Goal: Information Seeking & Learning: Learn about a topic

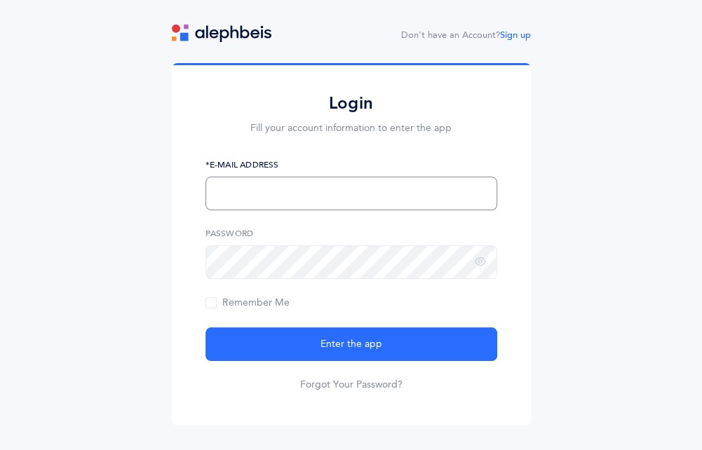
click at [277, 193] on input "text" at bounding box center [352, 194] width 292 height 34
type input "[EMAIL_ADDRESS][DOMAIN_NAME]"
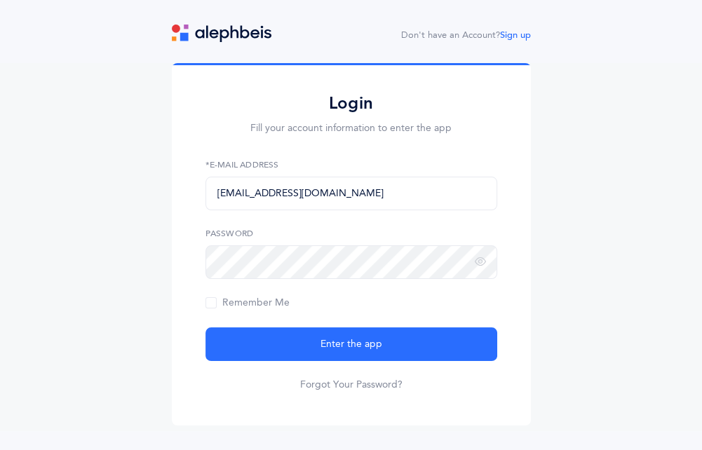
click at [272, 241] on div "Password" at bounding box center [352, 253] width 292 height 52
click at [206, 328] on button "Enter the app" at bounding box center [352, 345] width 292 height 34
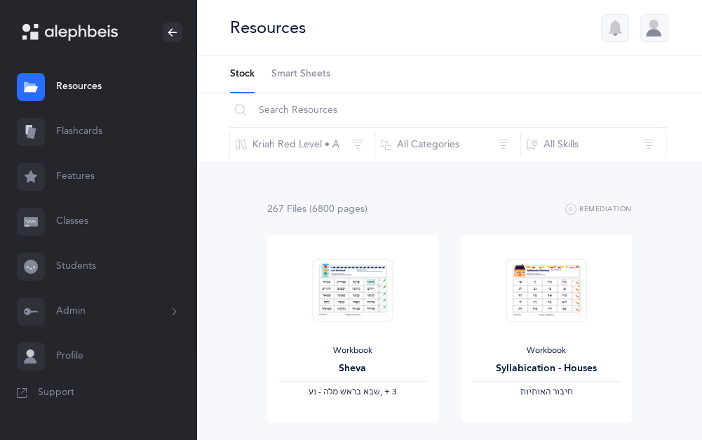
click at [81, 134] on link "Flashcards" at bounding box center [98, 131] width 196 height 45
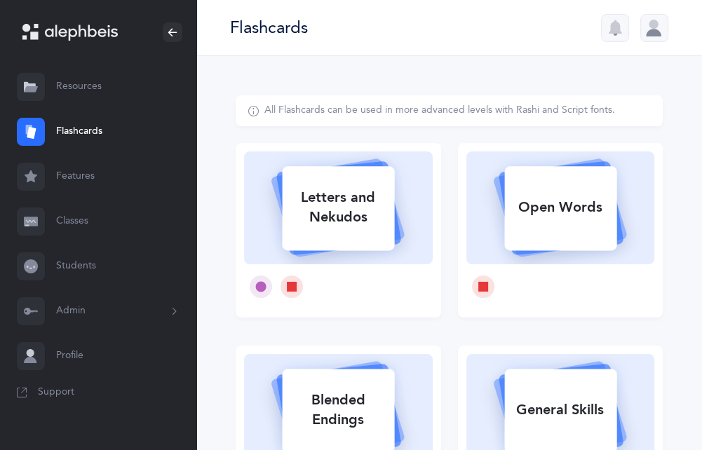
click at [90, 88] on link "Resources" at bounding box center [98, 87] width 196 height 45
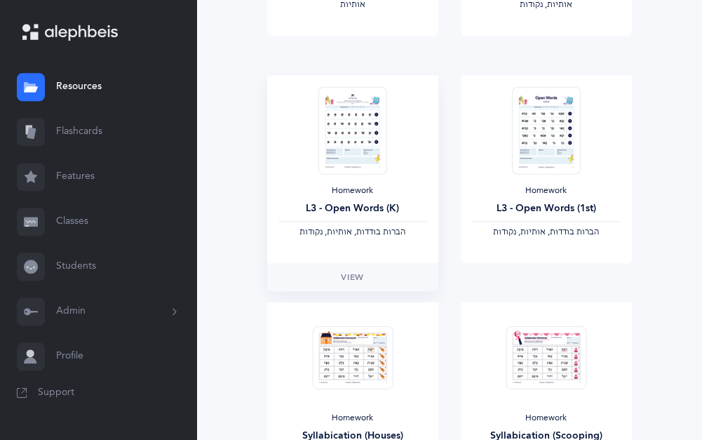
scroll to position [912, 0]
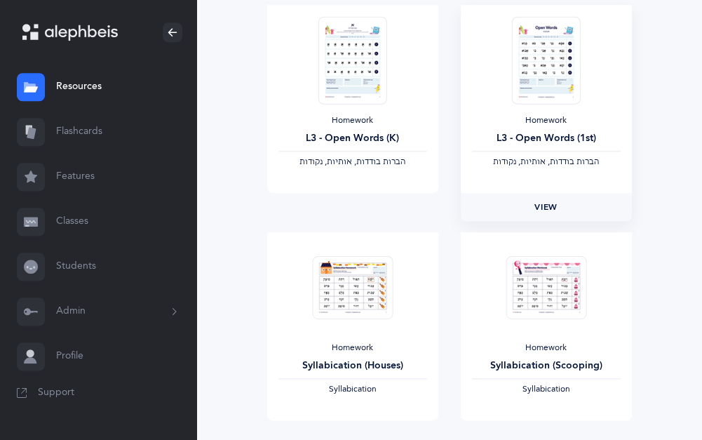
click at [543, 211] on span "View" at bounding box center [546, 207] width 22 height 13
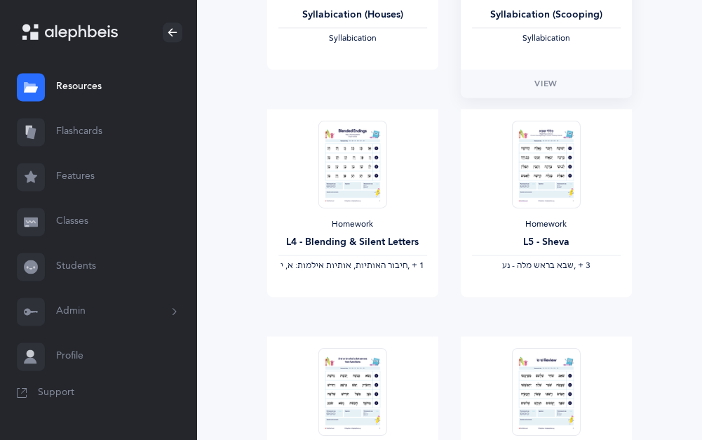
scroll to position [1333, 0]
